Goal: Find specific page/section: Find specific page/section

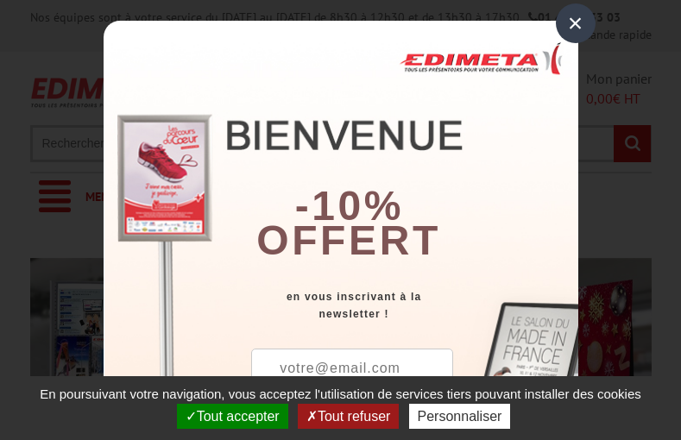
click at [231, 416] on button "Tout accepter" at bounding box center [232, 416] width 111 height 25
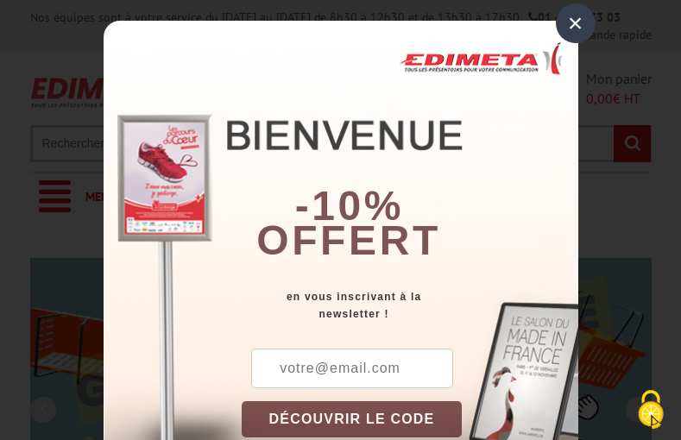
click at [569, 22] on div "×" at bounding box center [576, 23] width 40 height 40
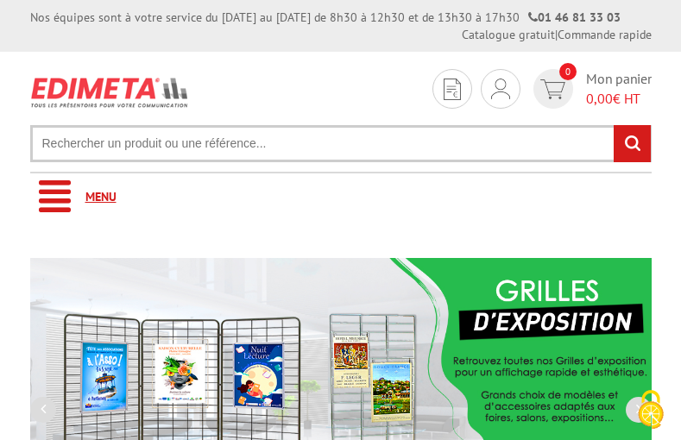
click at [340, 197] on link "Menu" at bounding box center [341, 197] width 622 height 47
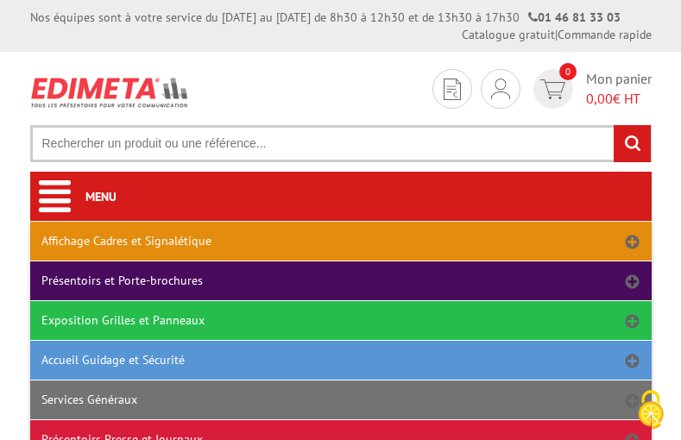
click at [340, 241] on link "Affichage Cadres et Signalétique" at bounding box center [341, 241] width 622 height 39
